Goal: Find specific page/section: Find specific page/section

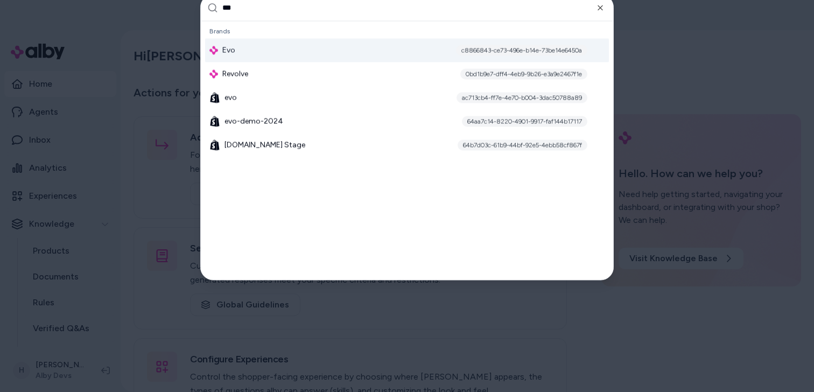
type input "***"
click at [301, 45] on div "Evo c8866843-ce73-496e-b14e-73be14e6450a" at bounding box center [407, 50] width 404 height 24
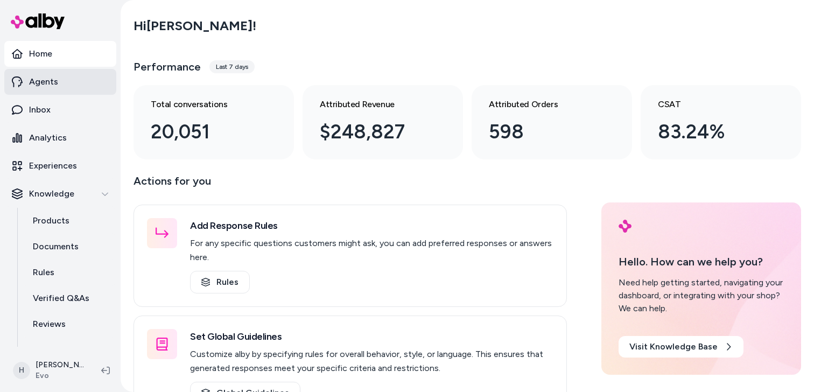
click at [69, 78] on link "Agents" at bounding box center [60, 82] width 112 height 26
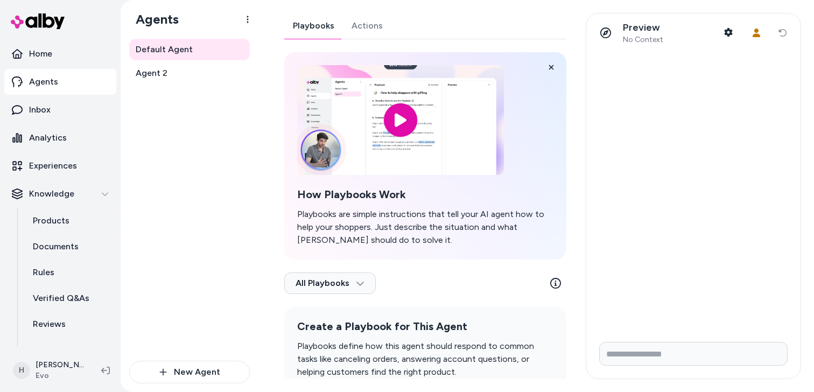
click at [377, 17] on link "Actions" at bounding box center [367, 26] width 48 height 26
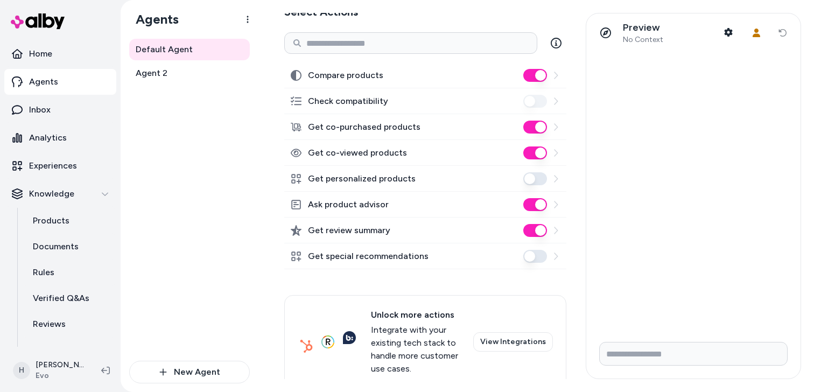
scroll to position [167, 0]
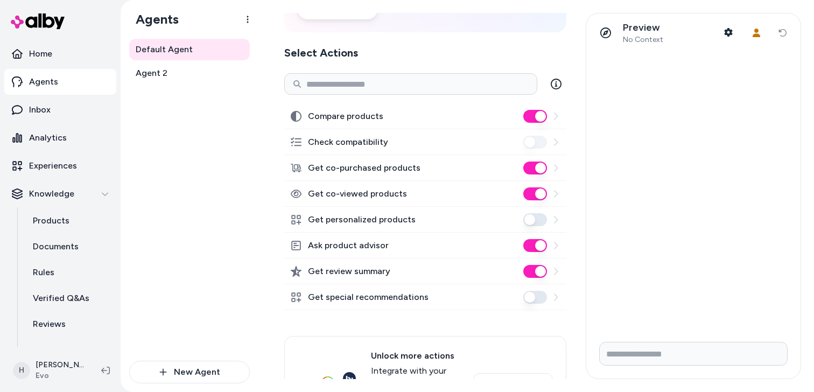
scroll to position [116, 0]
